Goal: Task Accomplishment & Management: Use online tool/utility

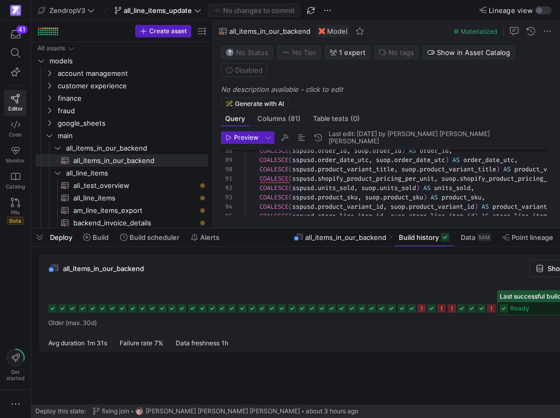
scroll to position [0, 113]
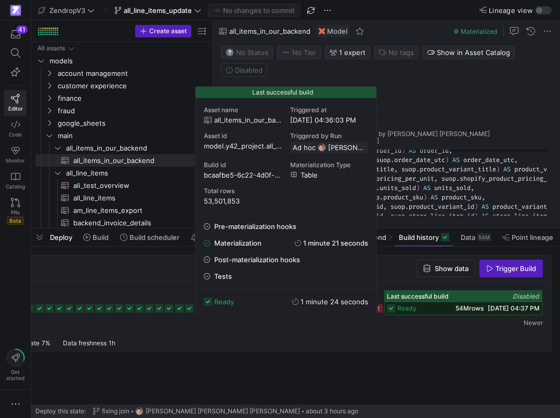
click at [232, 203] on span "53,501,853" at bounding box center [286, 201] width 164 height 8
click at [413, 180] on div "COALESCE ( sspusd . order_id , suop . order_id ) AS order_id , COALESCE ( sspus…" at bounding box center [510, 210] width 531 height 1773
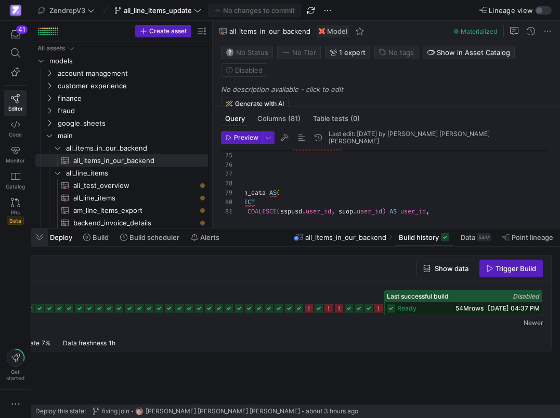
click at [44, 235] on span "button" at bounding box center [39, 238] width 17 height 18
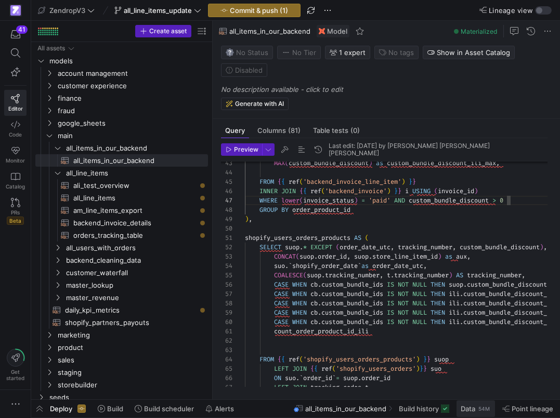
click at [460, 405] on span at bounding box center [475, 409] width 38 height 17
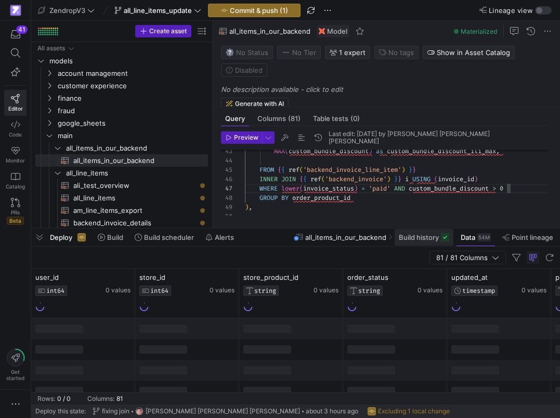
click at [423, 242] on span at bounding box center [423, 237] width 59 height 17
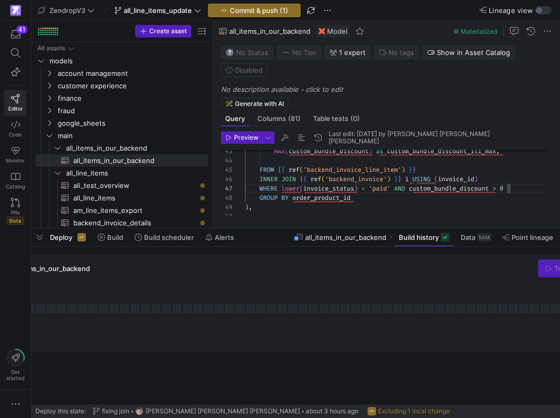
scroll to position [0, 113]
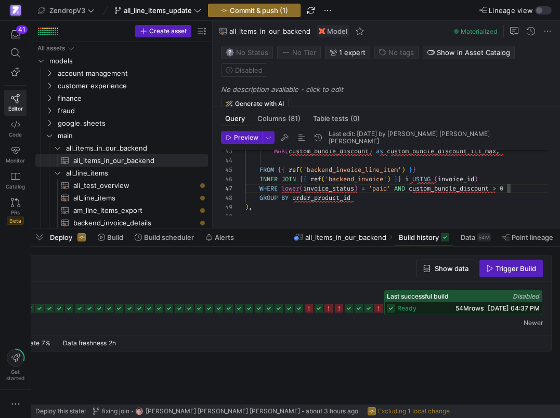
click at [408, 306] on span "ready" at bounding box center [406, 308] width 19 height 7
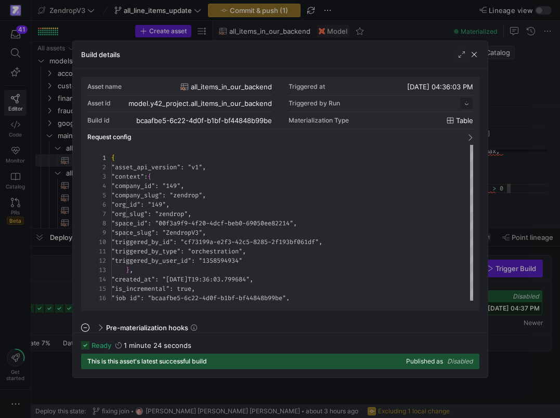
scroll to position [94, 0]
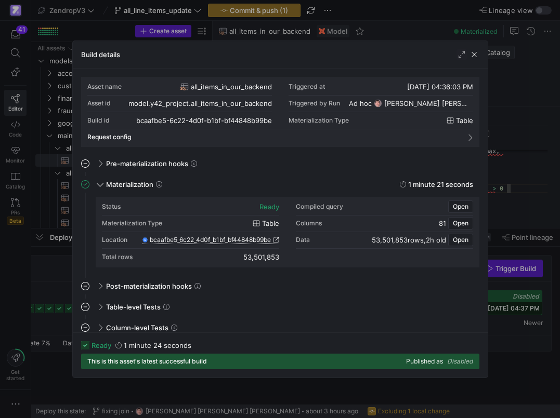
click at [221, 240] on span "bcaafbe5_6c22_4d0f_b1bf_bf44848b99be" at bounding box center [210, 239] width 121 height 7
click at [519, 215] on div at bounding box center [280, 209] width 560 height 418
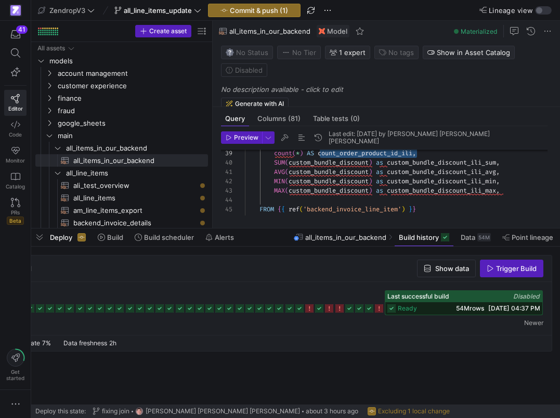
scroll to position [75, 258]
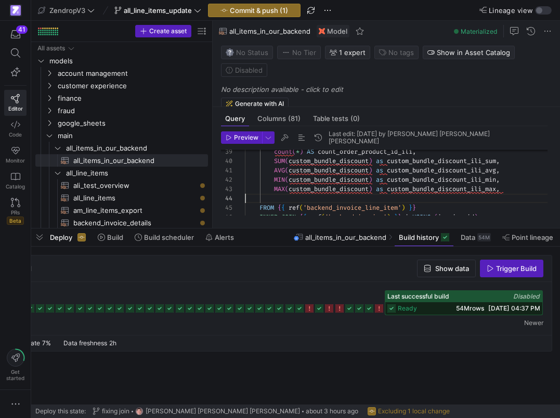
scroll to position [28, 0]
click at [250, 6] on span "Commit & push (1)" at bounding box center [259, 10] width 58 height 8
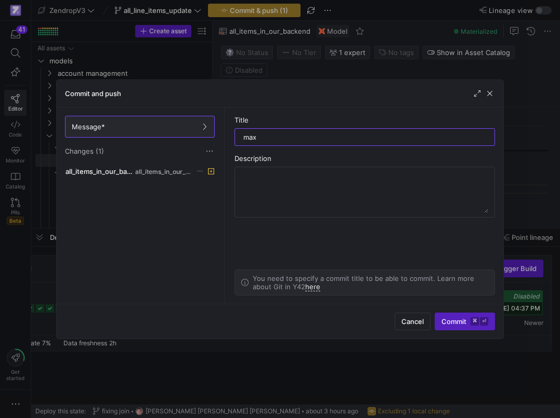
type input "max"
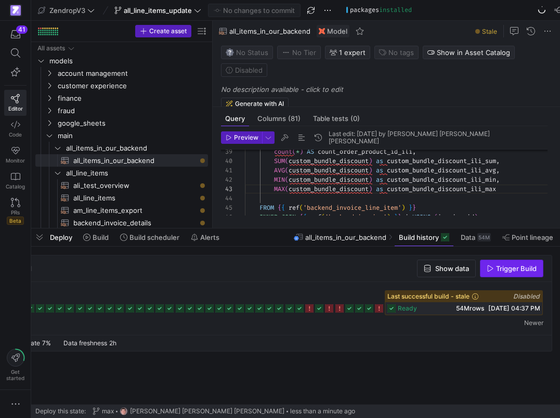
click at [516, 269] on span "Trigger Build" at bounding box center [516, 268] width 41 height 8
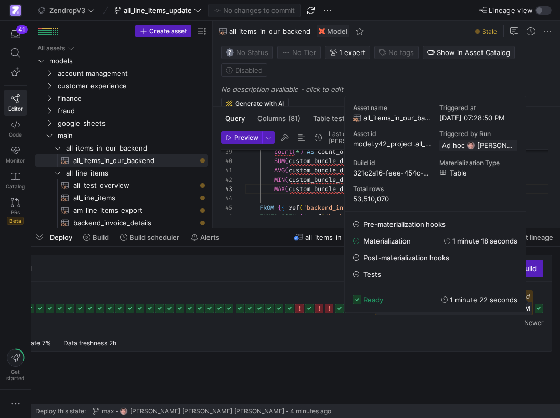
click at [538, 311] on icon at bounding box center [538, 308] width 8 height 8
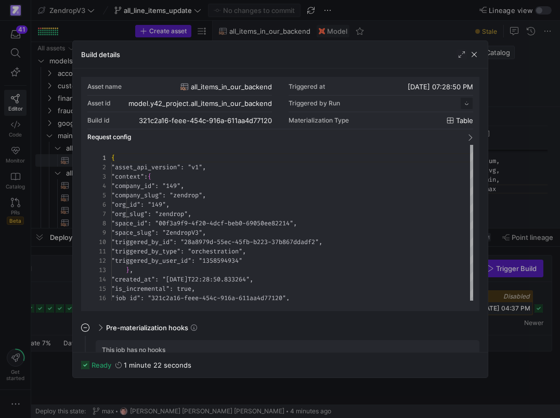
scroll to position [94, 0]
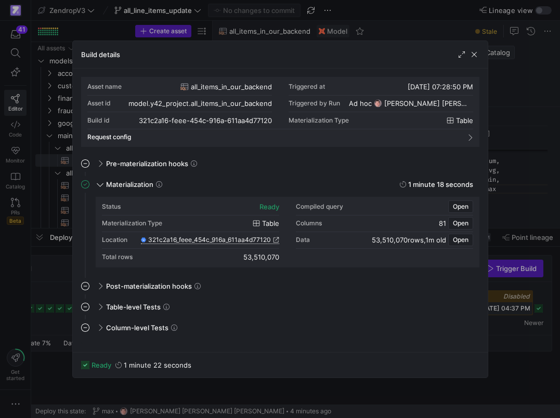
click at [266, 240] on span "321c2a16_feee_454c_916a_611aa4d77120" at bounding box center [209, 239] width 123 height 7
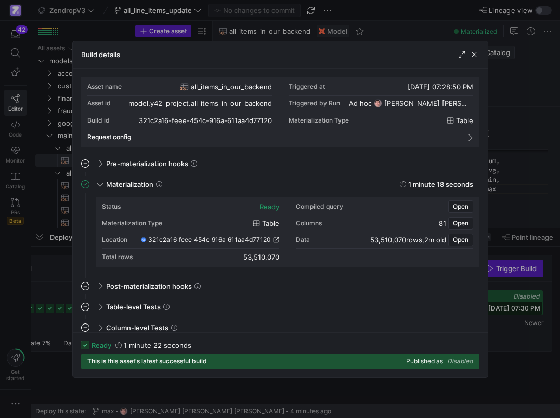
click at [34, 289] on div at bounding box center [280, 209] width 560 height 418
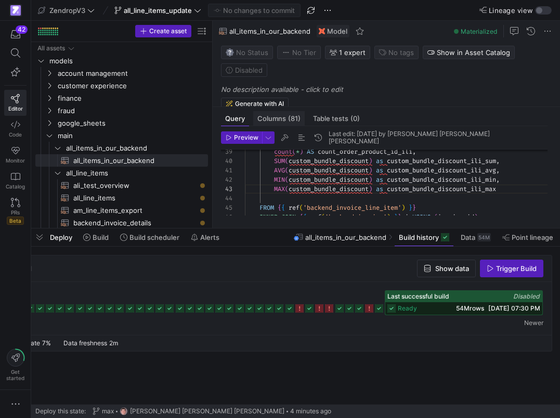
click at [290, 119] on span "(81)" at bounding box center [294, 118] width 12 height 7
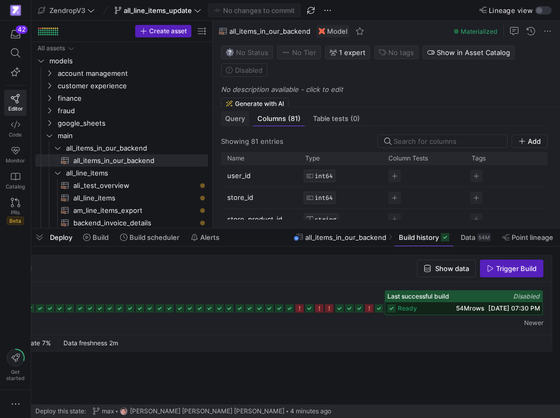
click at [239, 120] on span "Query" at bounding box center [235, 118] width 20 height 7
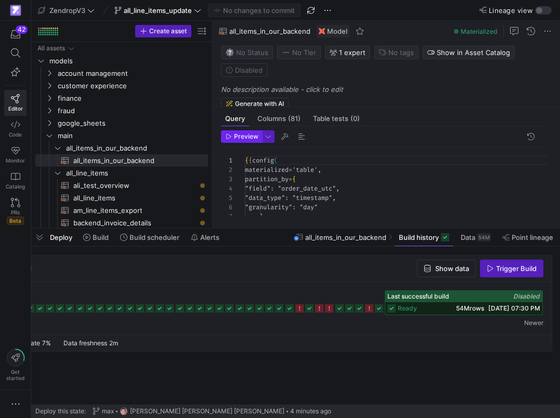
scroll to position [94, 0]
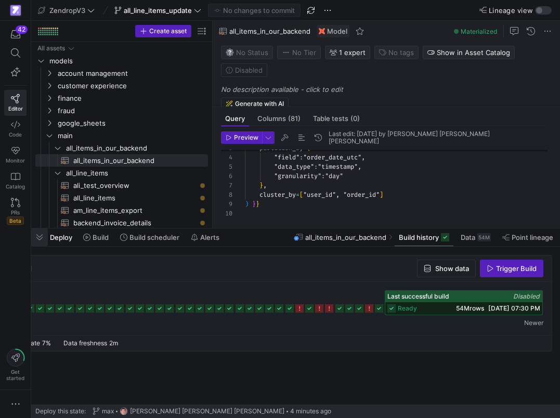
click at [41, 236] on span "button" at bounding box center [39, 238] width 17 height 18
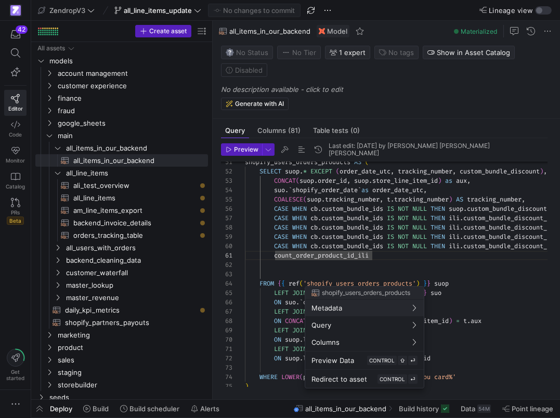
click at [429, 222] on div at bounding box center [280, 209] width 560 height 418
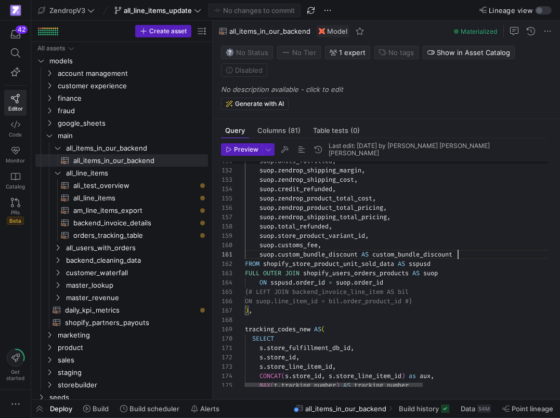
scroll to position [0, 213]
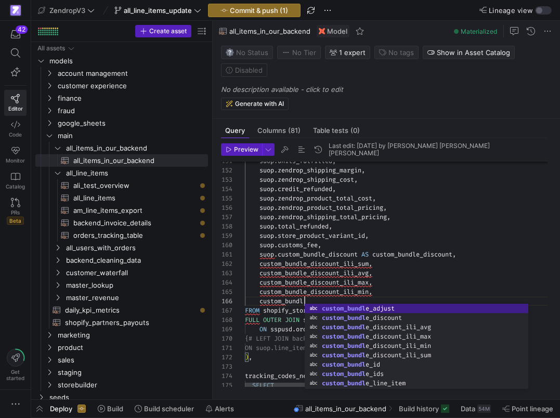
scroll to position [47, 63]
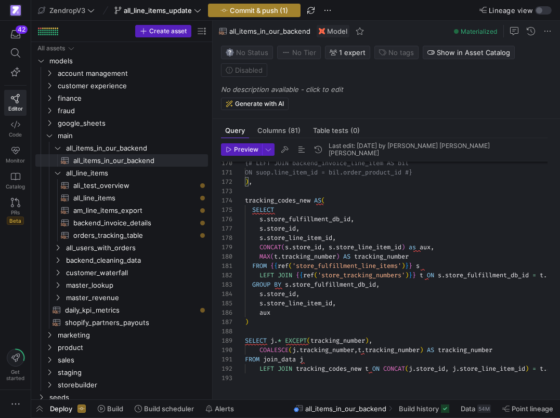
click at [279, 16] on span "button" at bounding box center [253, 10] width 91 height 12
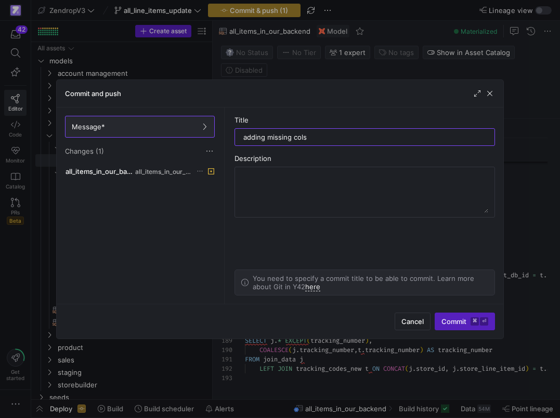
type input "adding missing cols"
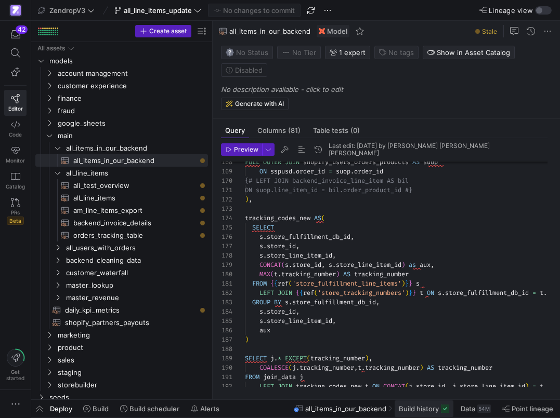
click at [409, 408] on span "Build history" at bounding box center [419, 409] width 40 height 8
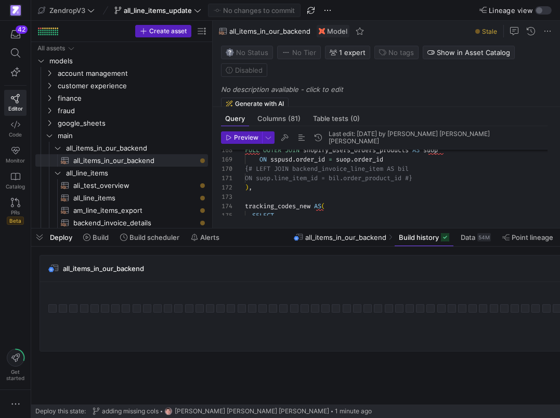
scroll to position [0, 112]
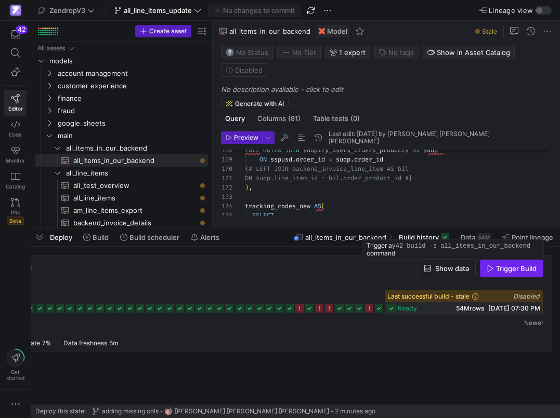
click at [496, 271] on span "Trigger Build" at bounding box center [516, 268] width 41 height 8
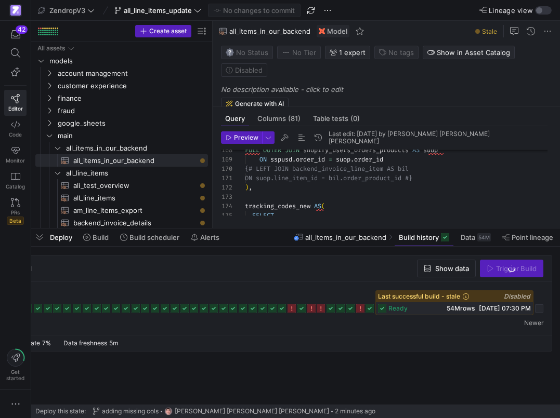
scroll to position [0, 113]
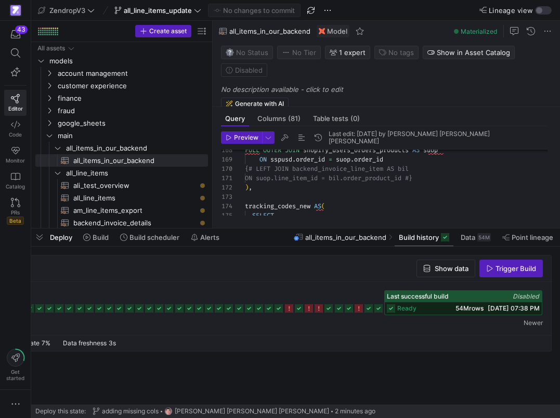
click at [491, 306] on span "[DATE] 07:38 PM" at bounding box center [513, 308] width 52 height 8
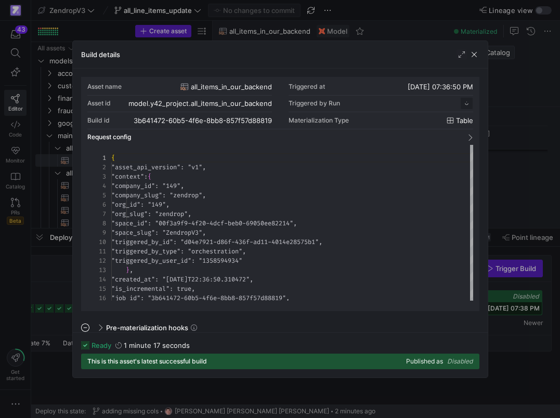
scroll to position [94, 0]
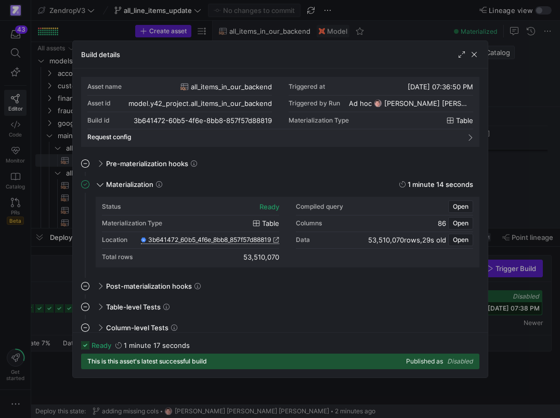
click at [234, 240] on span "3b641472_60b5_4f6e_8bb8_857f57d88819" at bounding box center [209, 239] width 123 height 7
